Goal: Find specific fact: Find specific fact

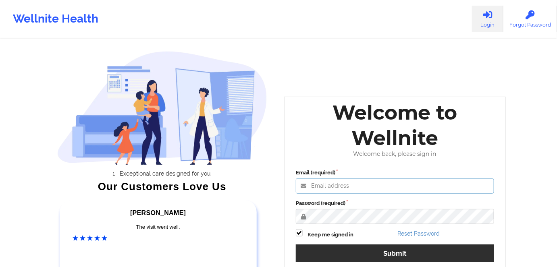
type input "[PERSON_NAME][EMAIL_ADDRESS][DOMAIN_NAME]"
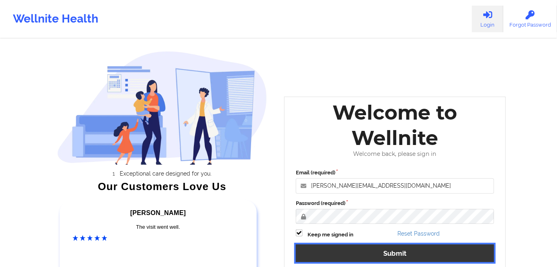
click at [391, 249] on button "Submit" at bounding box center [395, 253] width 198 height 17
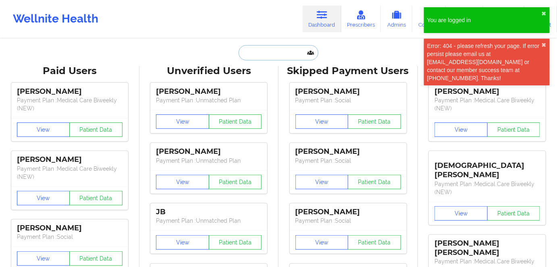
click at [276, 51] on input "text" at bounding box center [279, 52] width 80 height 15
paste input "[PERSON_NAME]"
type input "[PERSON_NAME]"
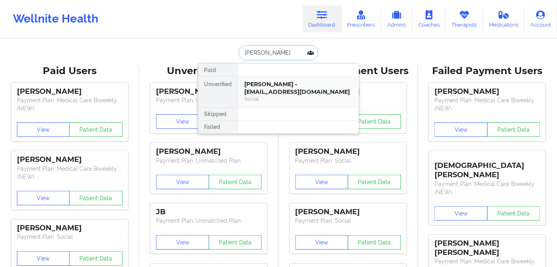
click at [301, 84] on div "[PERSON_NAME] - [EMAIL_ADDRESS][DOMAIN_NAME]" at bounding box center [298, 88] width 108 height 15
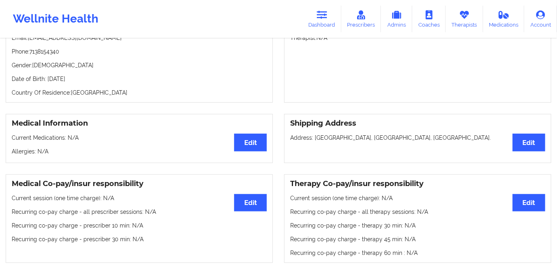
scroll to position [73, 0]
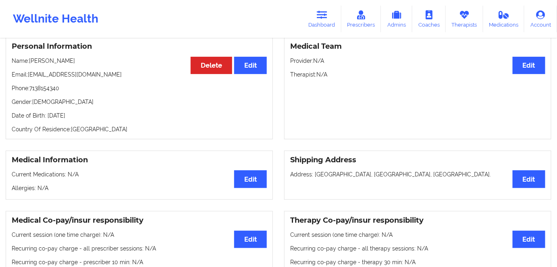
click at [91, 120] on p "Date of Birth: [DEMOGRAPHIC_DATA]" at bounding box center [139, 116] width 255 height 8
copy p "1998"
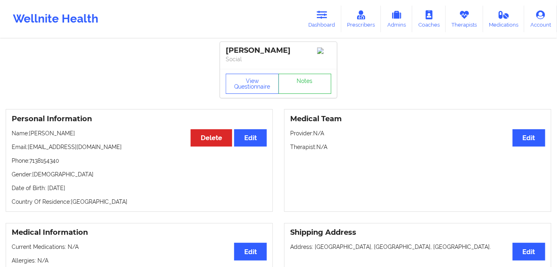
scroll to position [0, 0]
click at [252, 83] on div "View Questionnaire Notes" at bounding box center [278, 83] width 117 height 29
click at [252, 94] on button "View Questionnaire" at bounding box center [252, 84] width 53 height 20
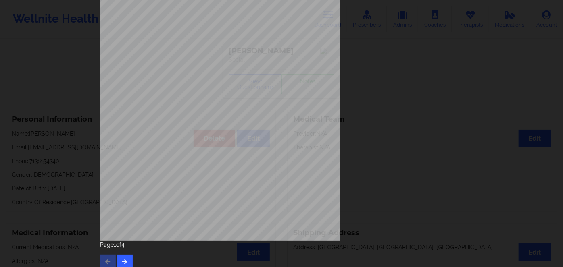
scroll to position [117, 0]
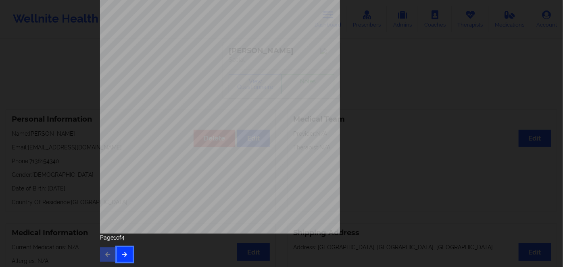
click at [125, 257] on icon "button" at bounding box center [124, 254] width 7 height 5
click at [124, 258] on button "button" at bounding box center [125, 255] width 16 height 15
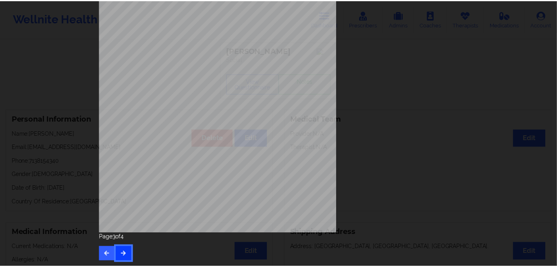
scroll to position [0, 0]
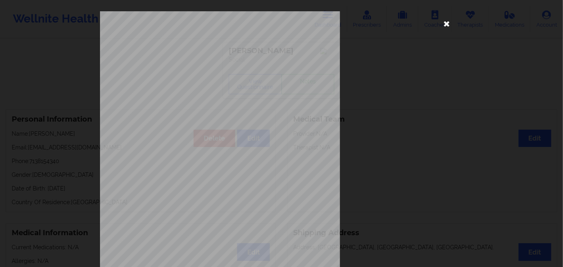
click at [442, 22] on icon at bounding box center [446, 23] width 13 height 13
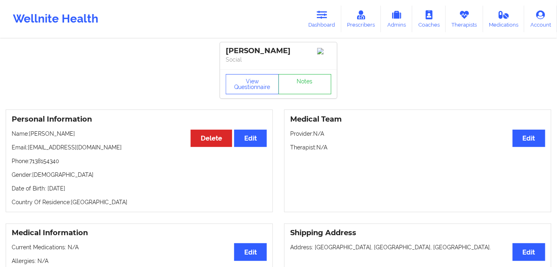
click at [92, 193] on p "Date of Birth: [DEMOGRAPHIC_DATA]" at bounding box center [139, 189] width 255 height 8
drag, startPoint x: 90, startPoint y: 195, endPoint x: 46, endPoint y: 196, distance: 44.0
click at [46, 193] on p "Date of Birth: [DEMOGRAPHIC_DATA]" at bounding box center [139, 189] width 255 height 8
copy p "[DATE]"
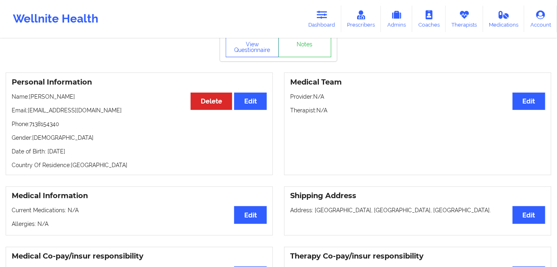
scroll to position [36, 0]
